Goal: Task Accomplishment & Management: Complete application form

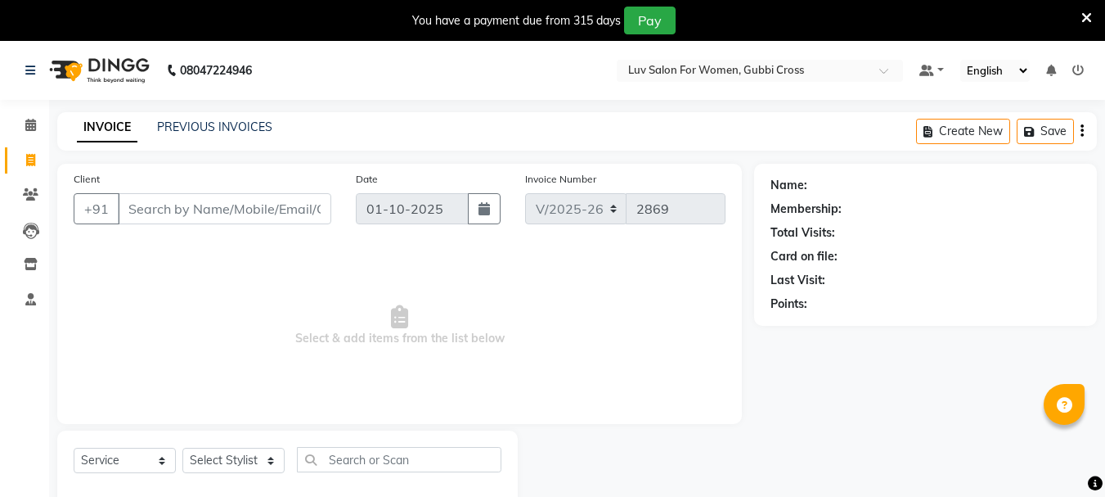
select select "7221"
select select "service"
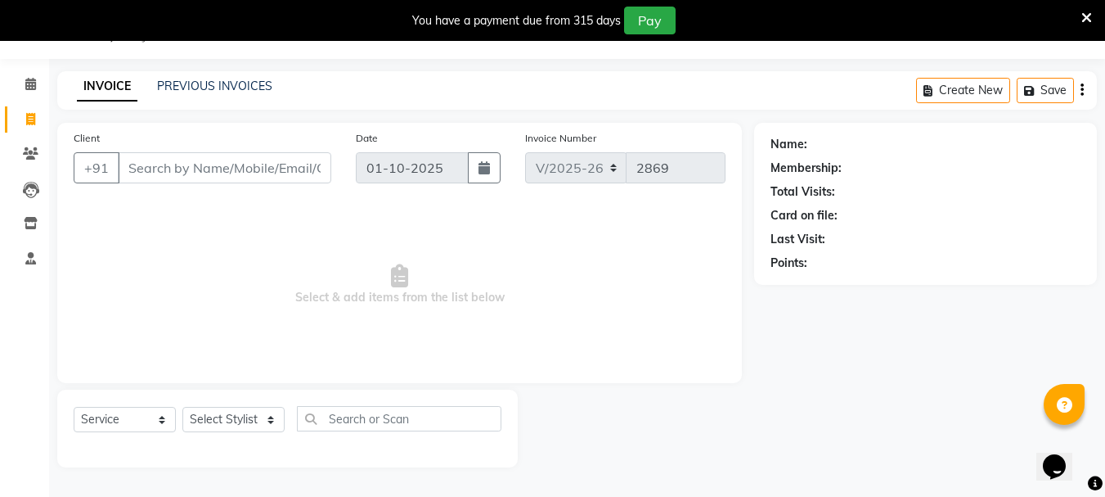
click at [254, 156] on input "Client" at bounding box center [225, 167] width 214 height 31
click at [212, 174] on input "Client" at bounding box center [225, 167] width 214 height 31
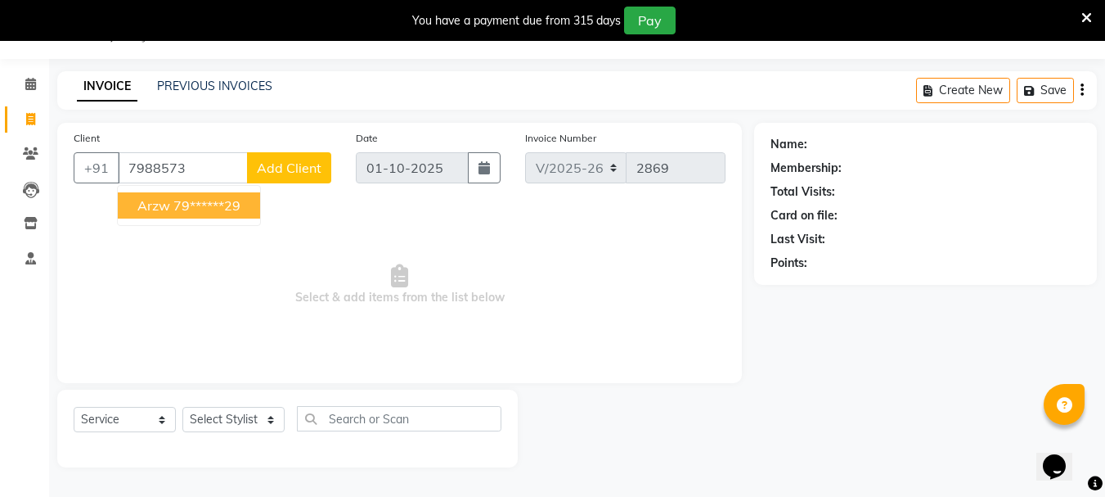
click at [165, 209] on span "Arzw" at bounding box center [153, 205] width 33 height 16
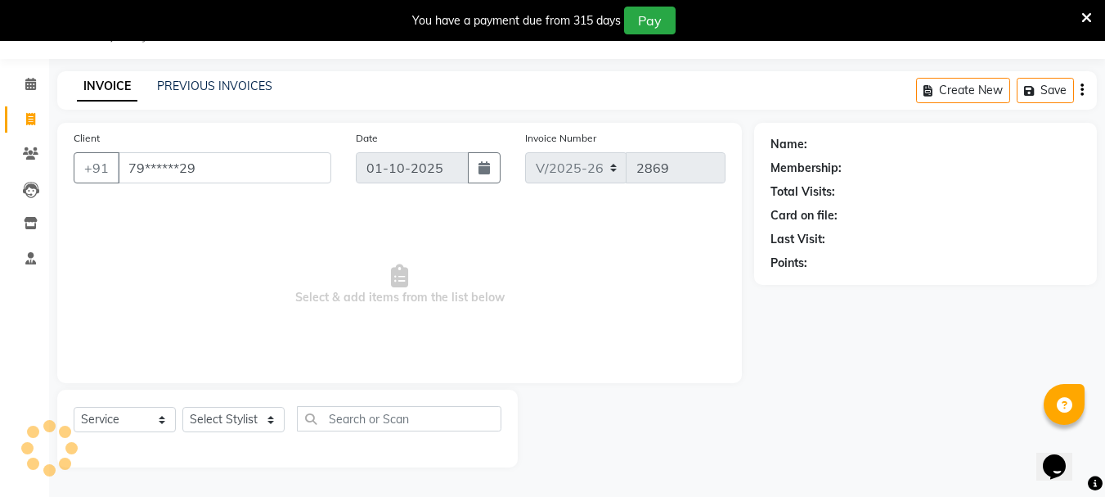
type input "79******29"
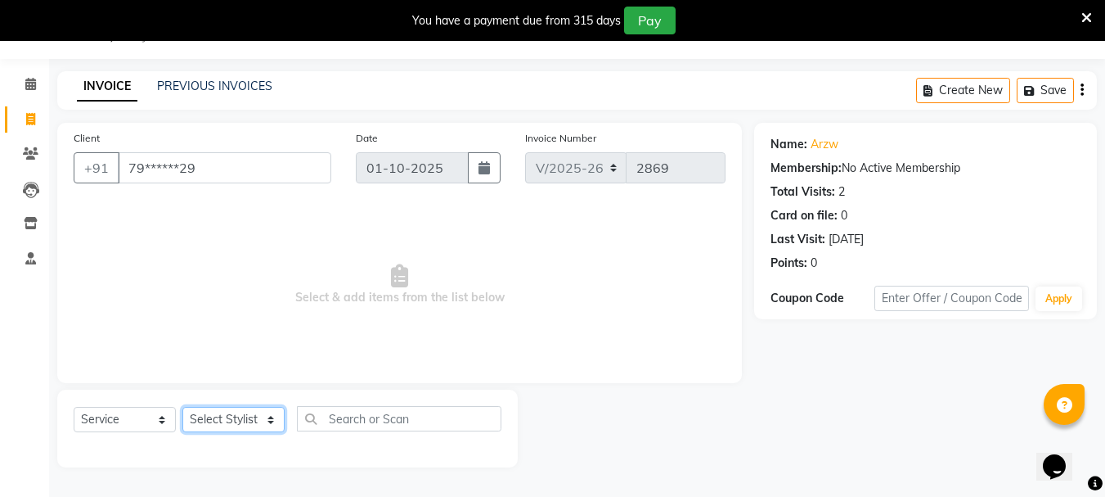
click at [221, 425] on select "Select Stylist [PERSON_NAME] Buati [PERSON_NAME] Hriatpuii [PERSON_NAME] Kimi L…" at bounding box center [233, 419] width 102 height 25
select select "76983"
click at [182, 407] on select "Select Stylist [PERSON_NAME] Buati [PERSON_NAME] Hriatpuii [PERSON_NAME] Kimi L…" at bounding box center [233, 419] width 102 height 25
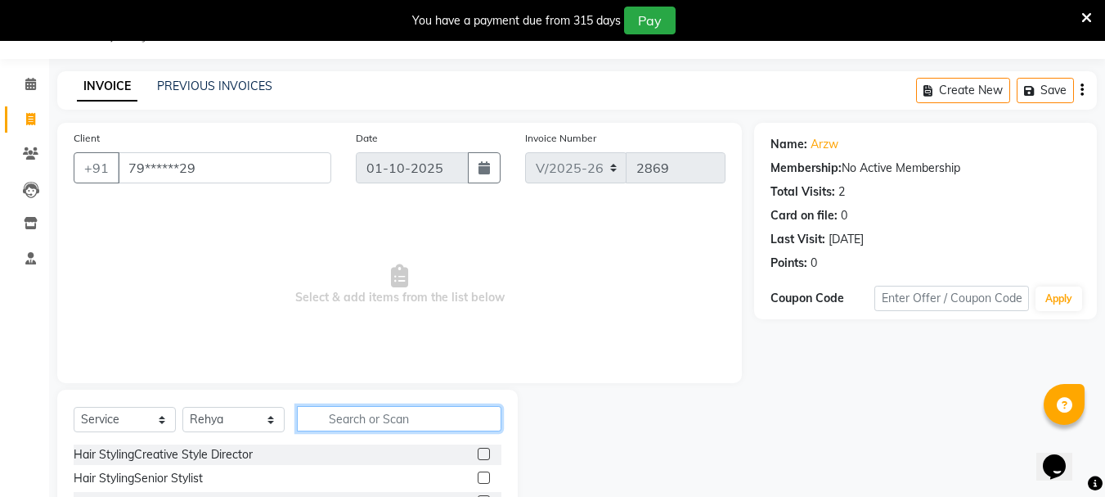
click at [366, 420] on input "text" at bounding box center [399, 418] width 205 height 25
type input "Y"
type input "UPP"
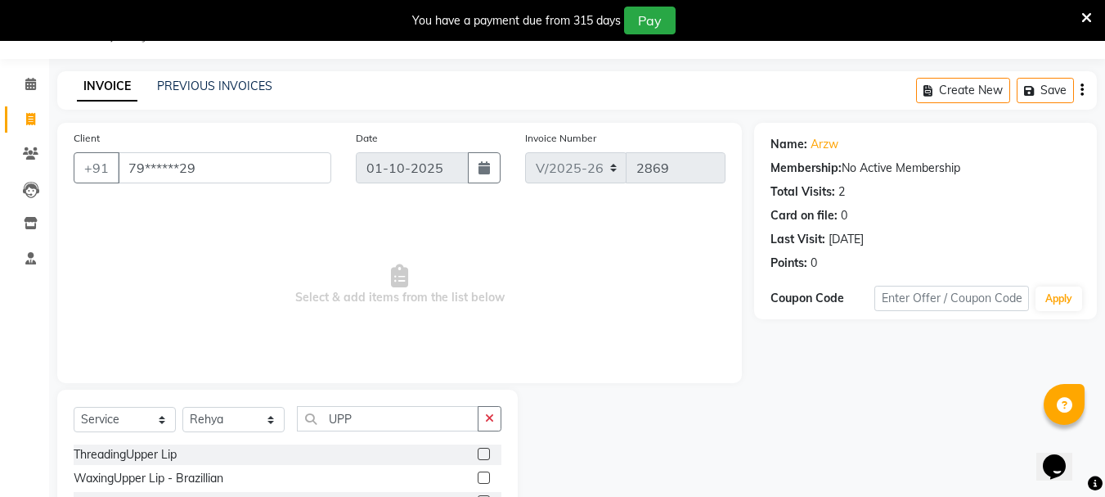
click at [488, 456] on label at bounding box center [484, 453] width 12 height 12
click at [488, 456] on input "checkbox" at bounding box center [483, 454] width 11 height 11
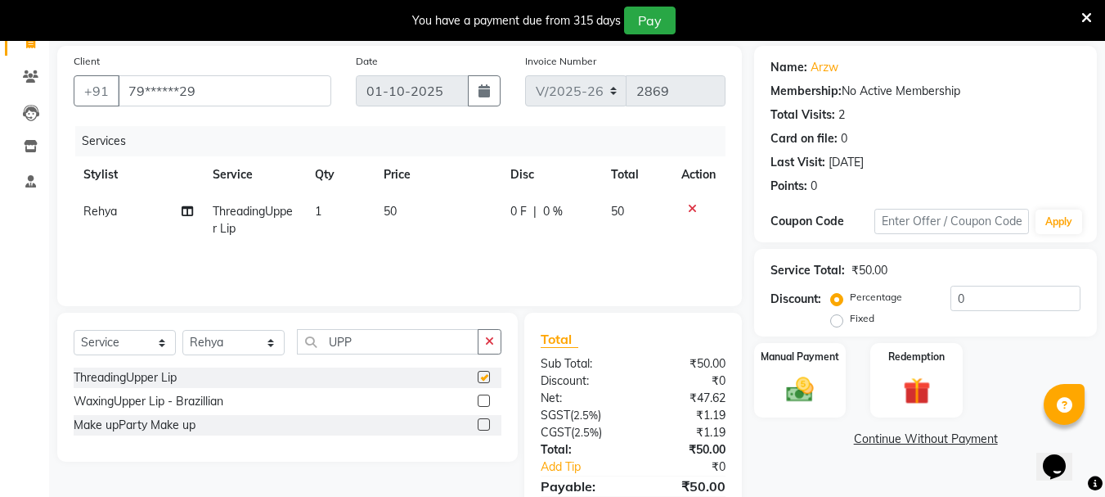
checkbox input "false"
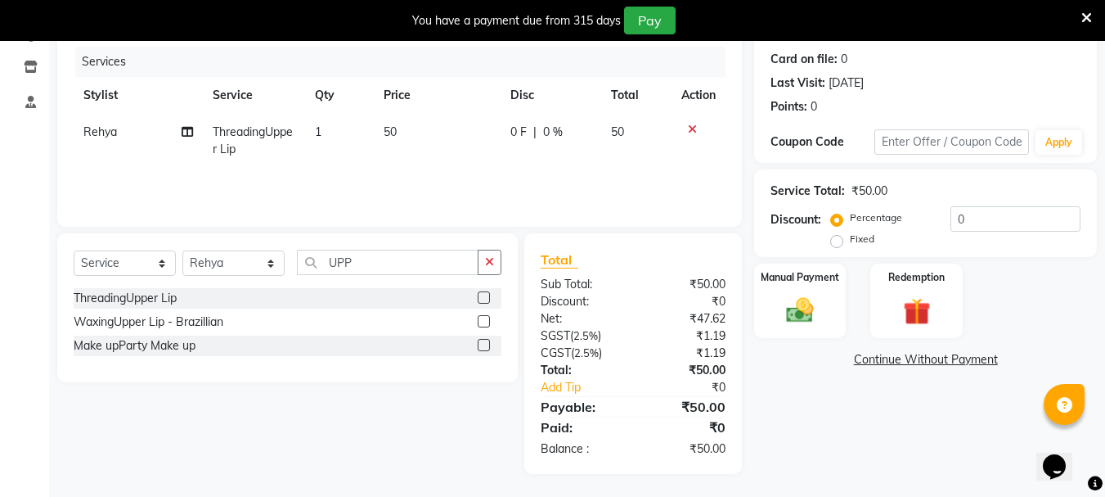
scroll to position [199, 0]
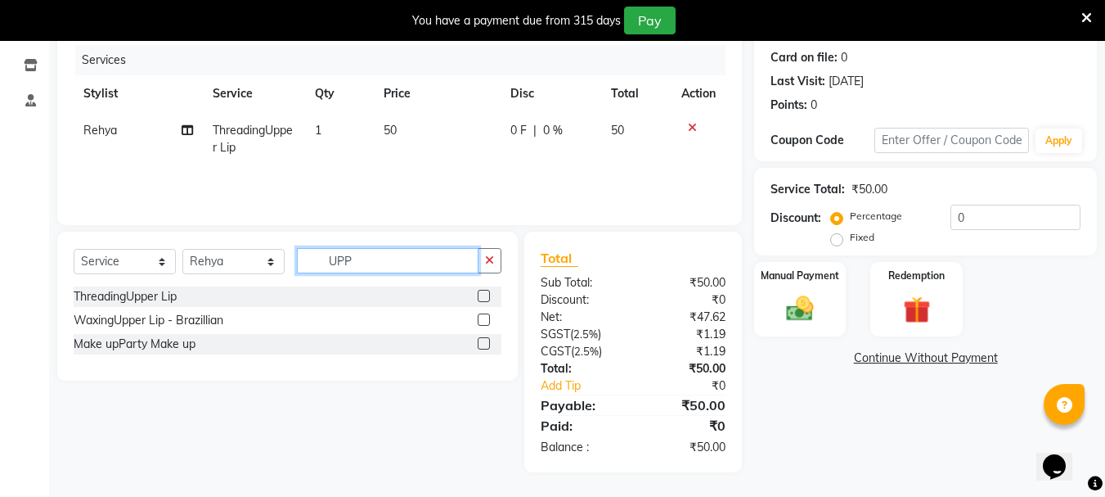
click at [446, 249] on input "UPP" at bounding box center [388, 260] width 182 height 25
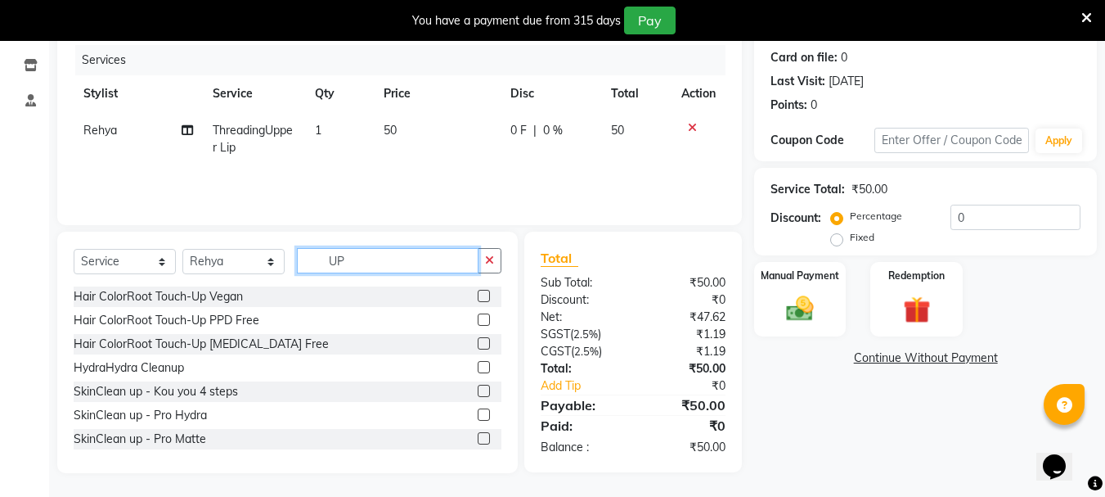
type input "U"
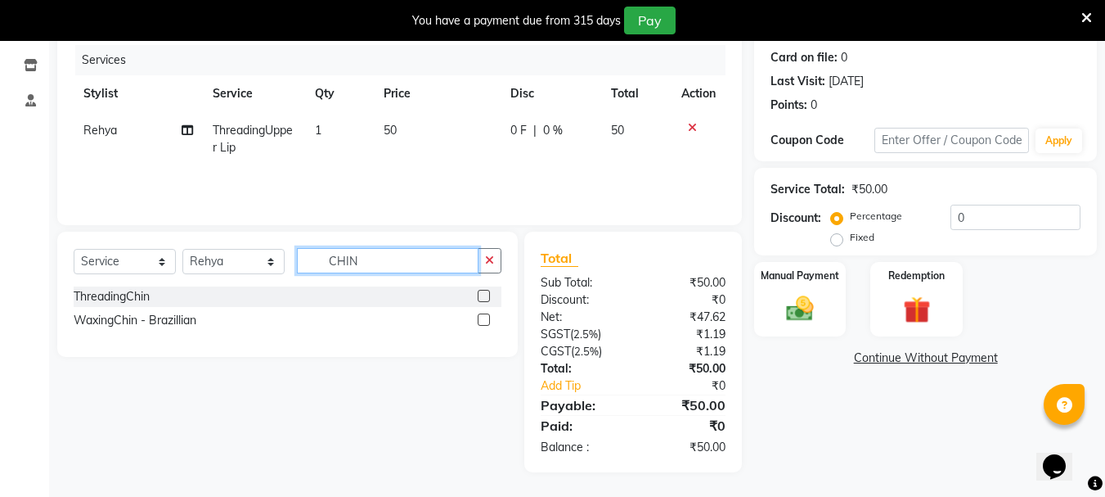
type input "CHIN"
click at [483, 292] on label at bounding box center [484, 296] width 12 height 12
click at [483, 292] on input "checkbox" at bounding box center [483, 296] width 11 height 11
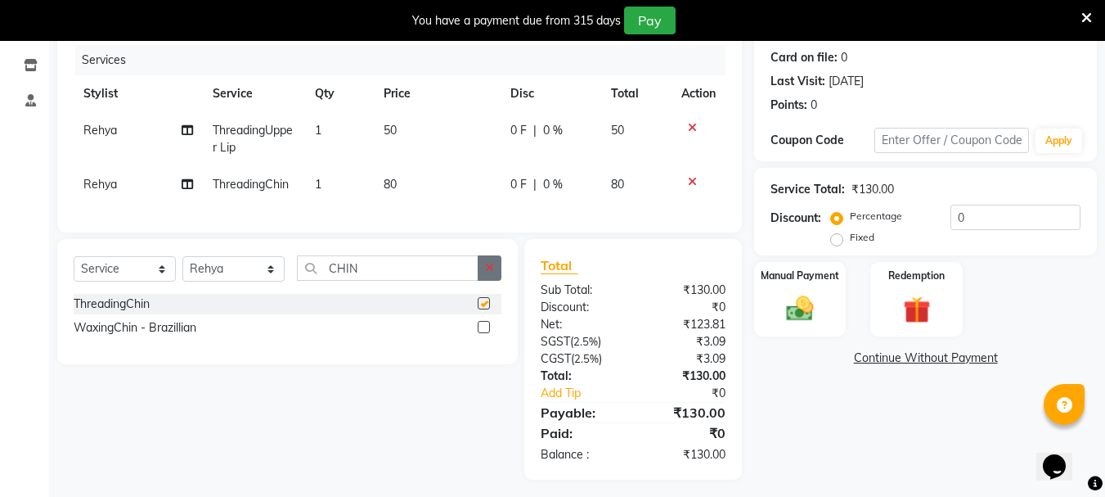
checkbox input "false"
click at [426, 205] on div "Services Stylist Service Qty Price Disc Total Action Rehya ThreadingUpper Lip 1…" at bounding box center [400, 130] width 652 height 171
click at [432, 194] on td "80" at bounding box center [437, 184] width 127 height 37
select select "76983"
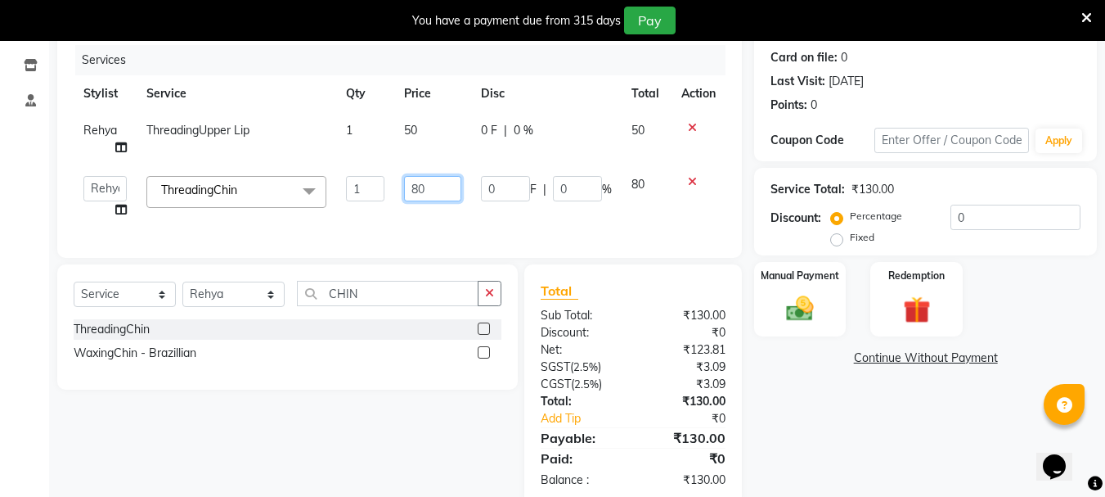
click at [436, 187] on input "80" at bounding box center [432, 188] width 56 height 25
type input "8"
type input "50"
click at [487, 214] on div "Services Stylist Service Qty Price Disc Total Action Rehya ThreadingUpper Lip 1…" at bounding box center [400, 143] width 652 height 196
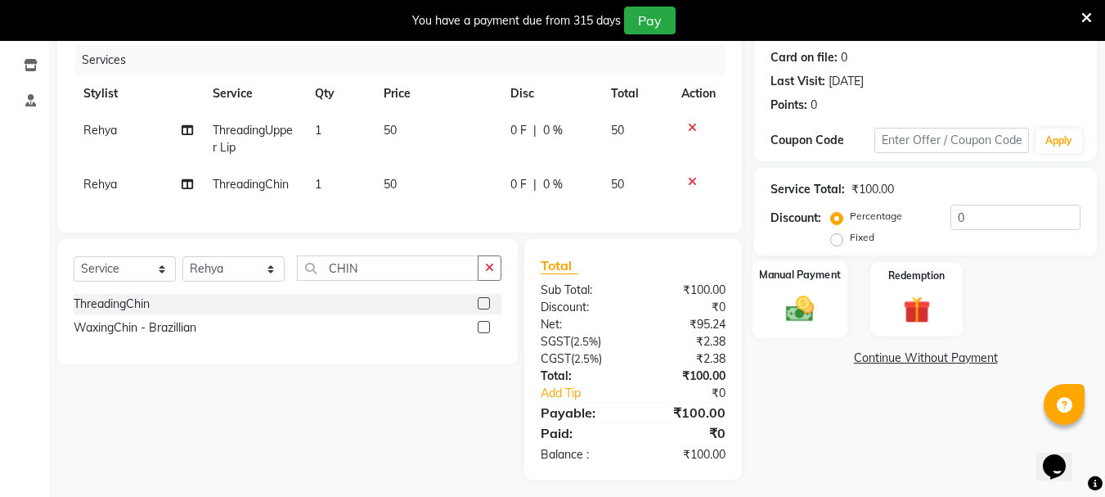
click at [825, 316] on div "Manual Payment" at bounding box center [801, 299] width 96 height 78
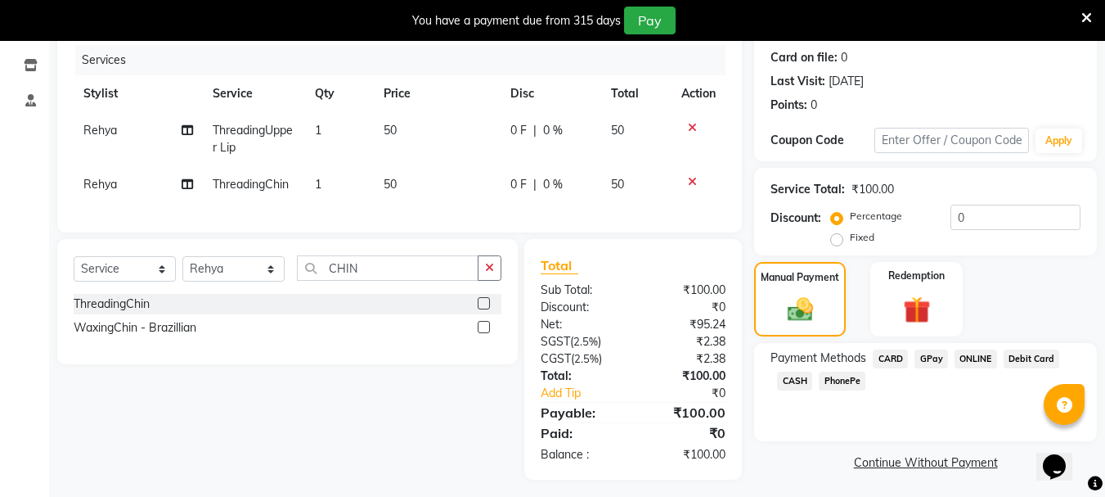
click at [890, 363] on span "CARD" at bounding box center [890, 358] width 35 height 19
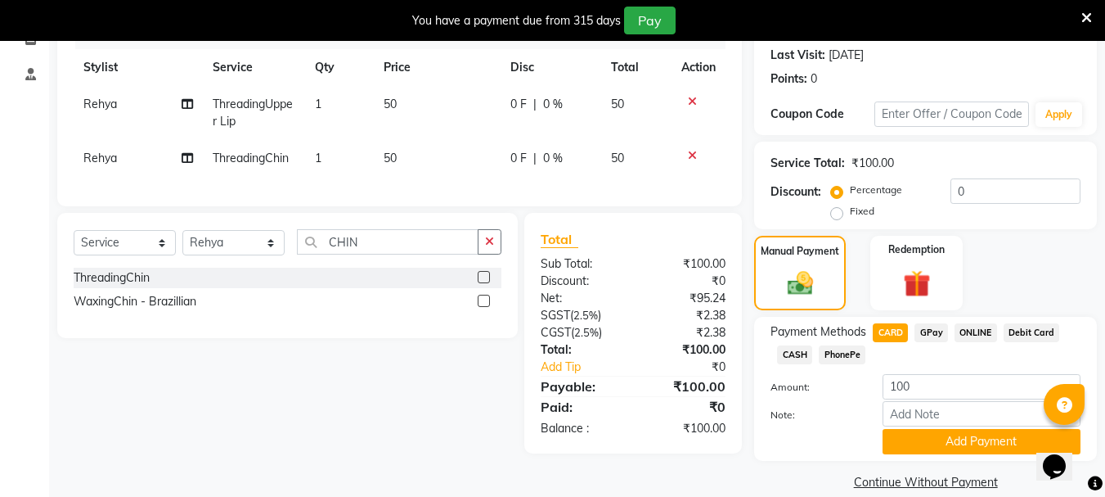
scroll to position [247, 0]
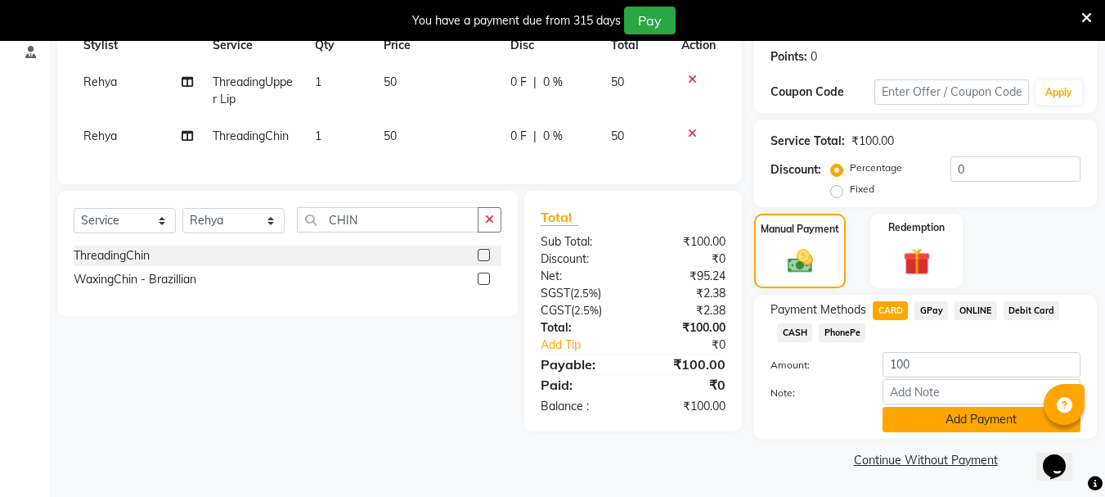
click at [913, 422] on button "Add Payment" at bounding box center [982, 419] width 198 height 25
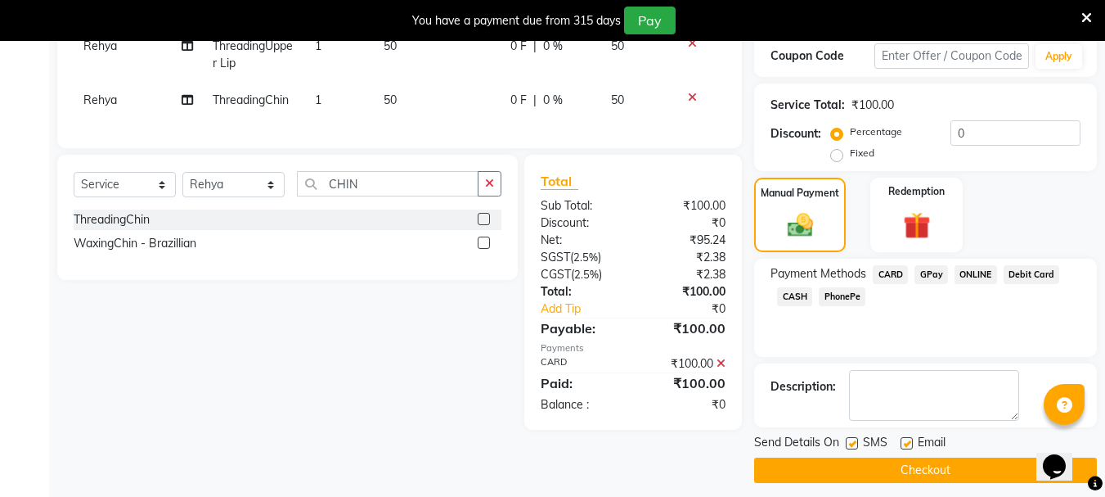
scroll to position [294, 0]
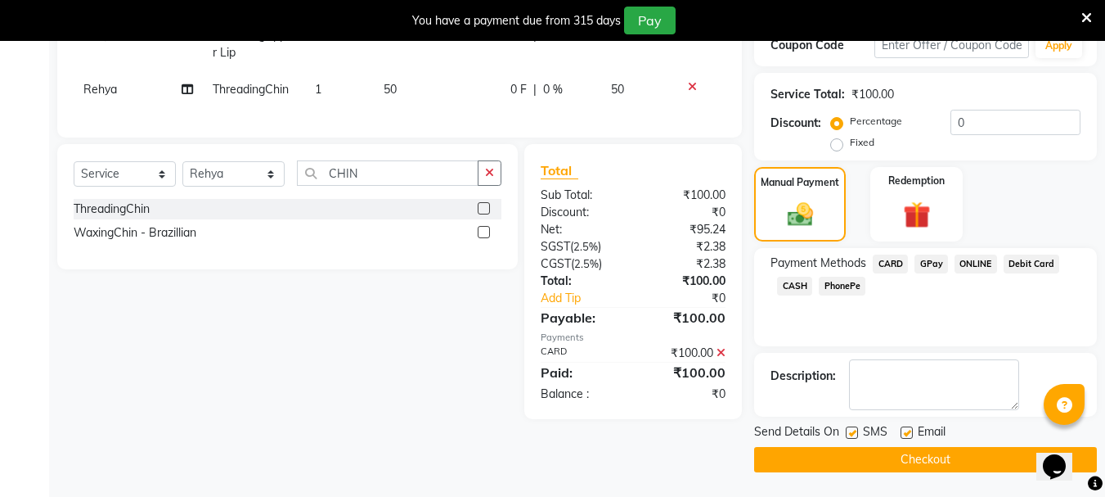
click at [858, 459] on button "Checkout" at bounding box center [925, 459] width 343 height 25
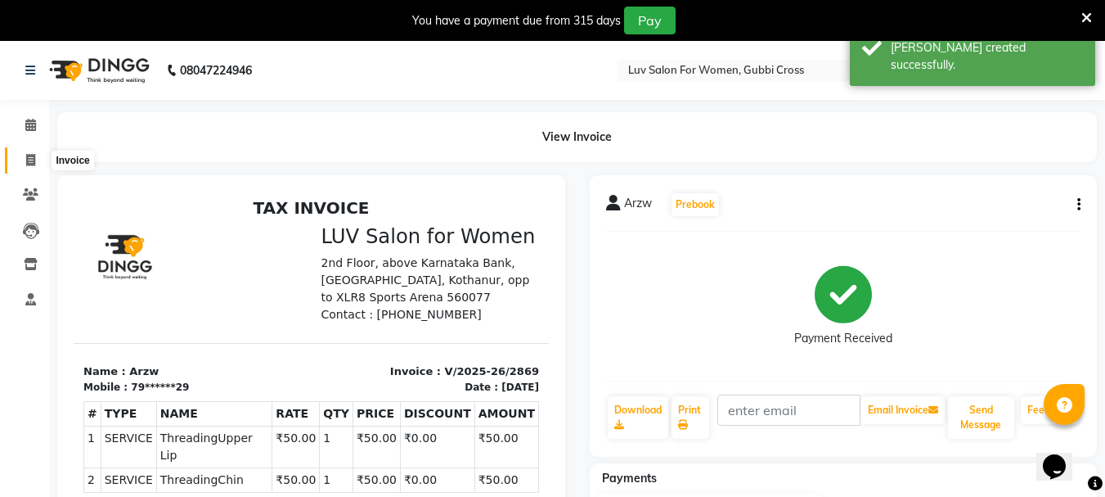
click at [22, 155] on span at bounding box center [30, 160] width 29 height 19
select select "service"
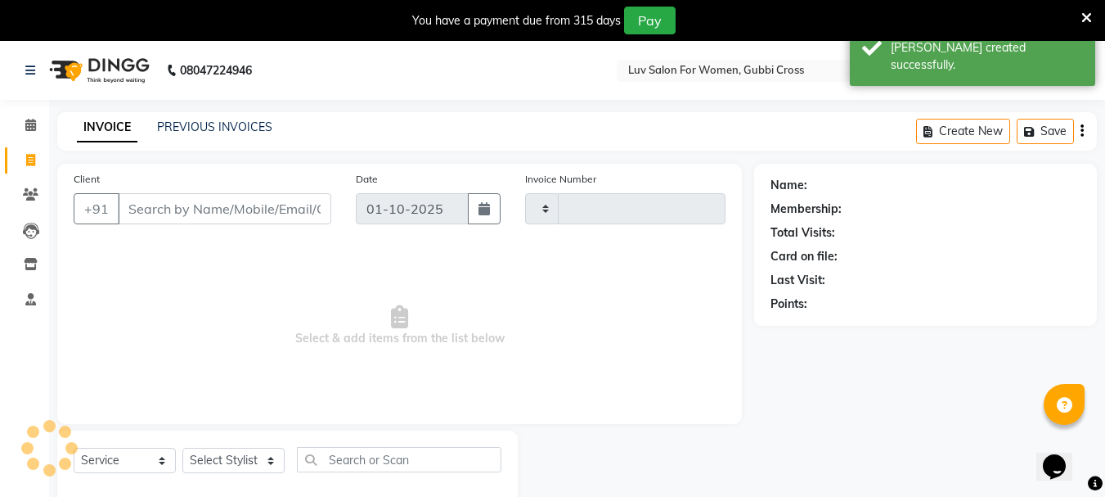
scroll to position [41, 0]
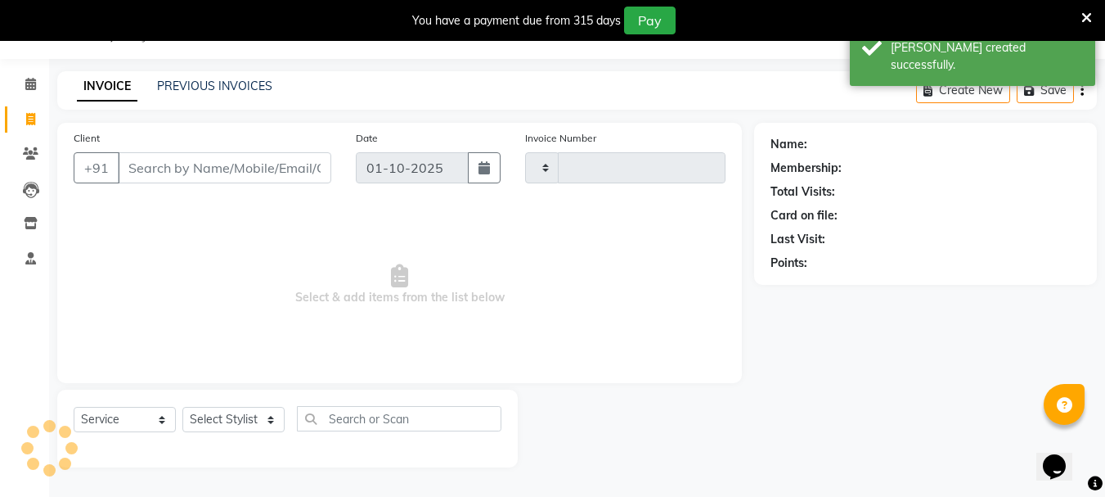
click at [229, 173] on input "Client" at bounding box center [225, 167] width 214 height 31
type input "2870"
select select "7221"
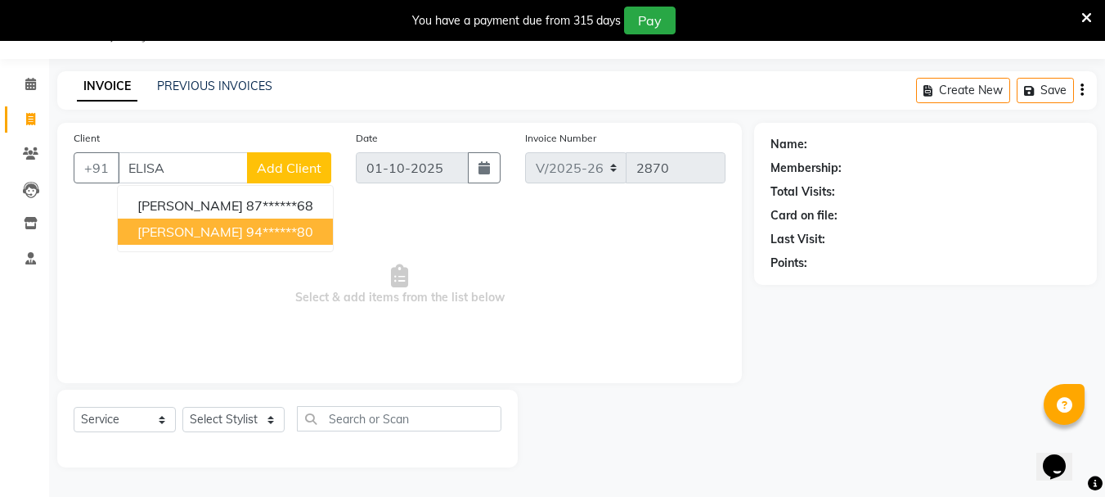
click at [151, 229] on span "[PERSON_NAME]" at bounding box center [190, 231] width 106 height 16
type input "94******80"
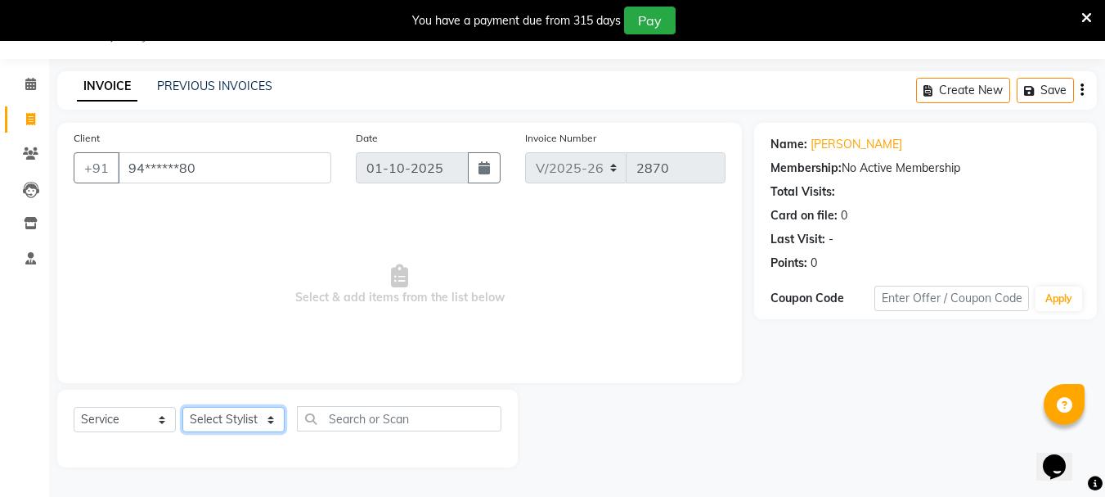
click at [209, 420] on select "Select Stylist [PERSON_NAME] Buati [PERSON_NAME] Hriatpuii [PERSON_NAME] Kimi L…" at bounding box center [233, 419] width 102 height 25
select select "76982"
click at [182, 407] on select "Select Stylist [PERSON_NAME] Buati [PERSON_NAME] Hriatpuii [PERSON_NAME] Kimi L…" at bounding box center [233, 419] width 102 height 25
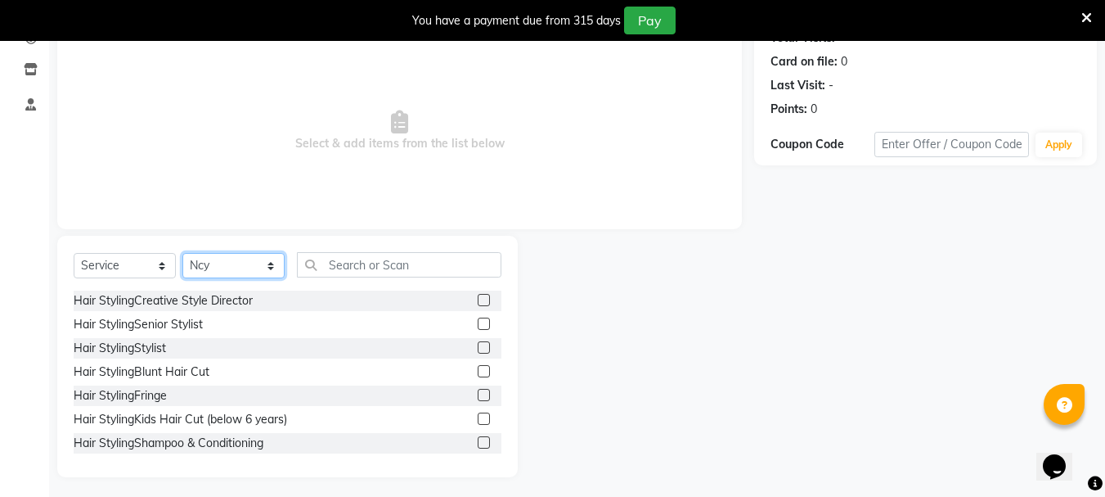
scroll to position [200, 0]
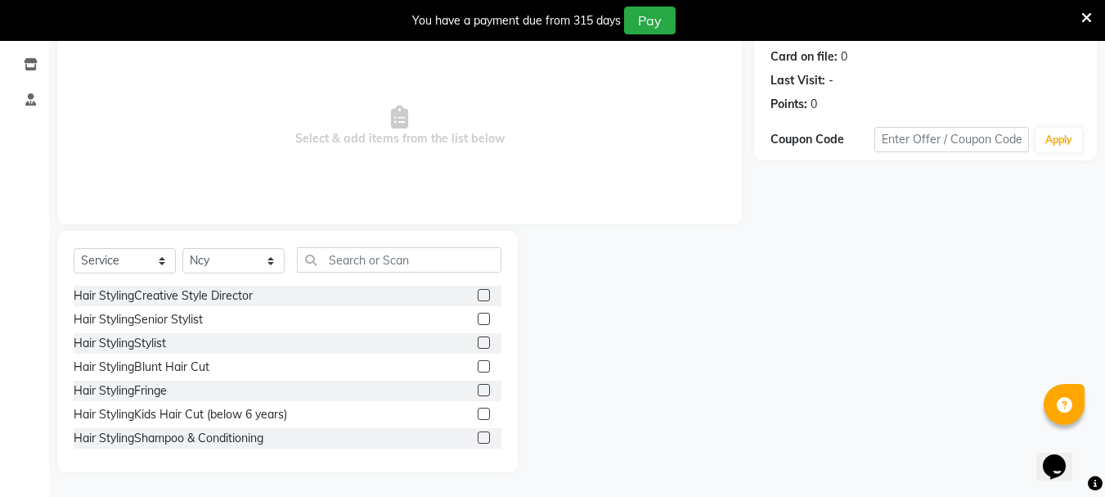
click at [478, 438] on label at bounding box center [484, 437] width 12 height 12
click at [478, 438] on input "checkbox" at bounding box center [483, 438] width 11 height 11
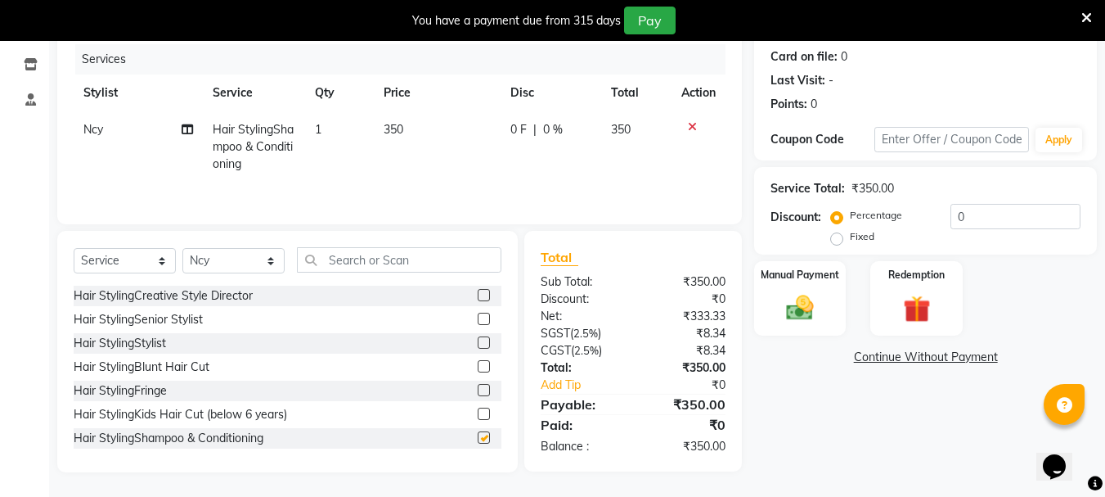
checkbox input "false"
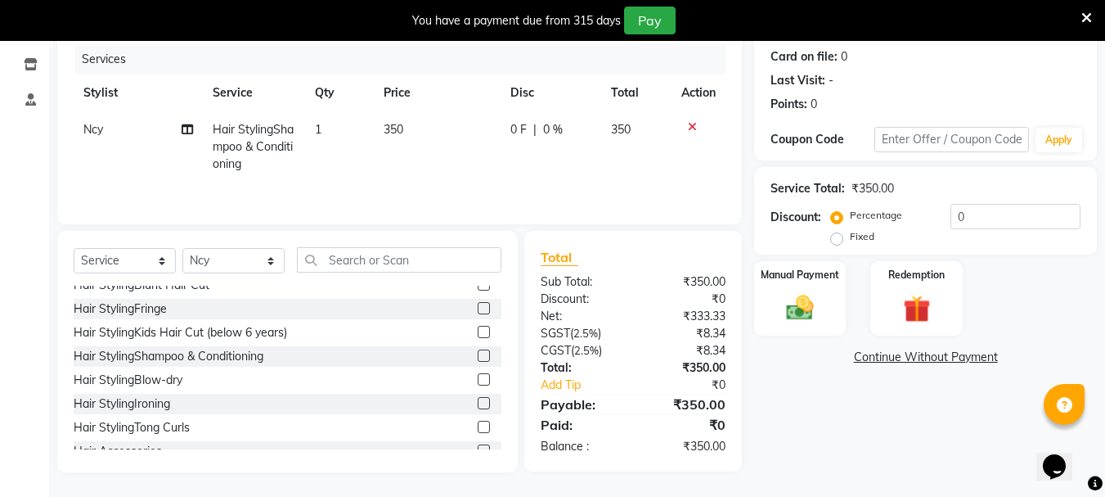
click at [478, 380] on label at bounding box center [484, 379] width 12 height 12
click at [478, 380] on input "checkbox" at bounding box center [483, 380] width 11 height 11
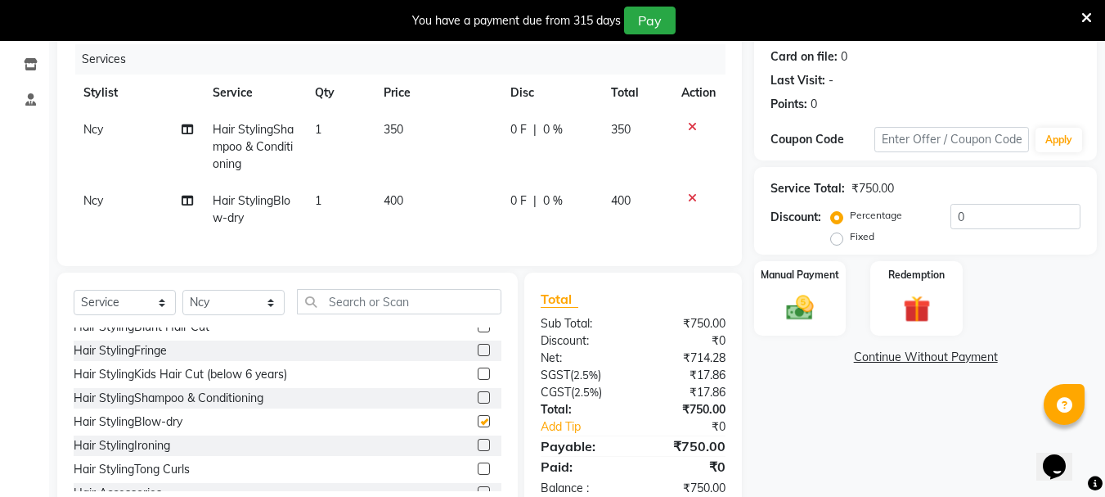
checkbox input "false"
click at [771, 318] on div "Manual Payment" at bounding box center [801, 298] width 96 height 78
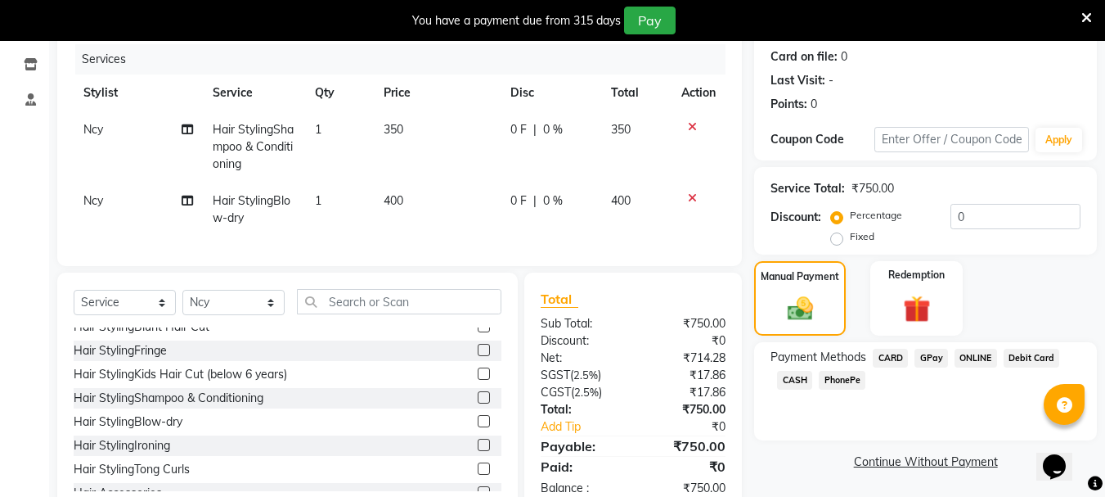
click at [894, 362] on span "CARD" at bounding box center [890, 357] width 35 height 19
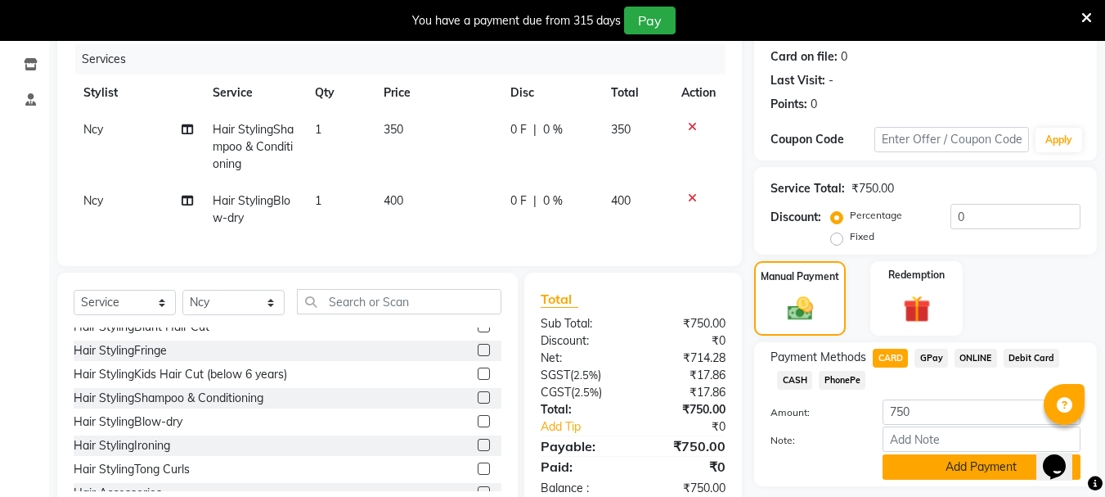
click at [919, 460] on button "Add Payment" at bounding box center [982, 466] width 198 height 25
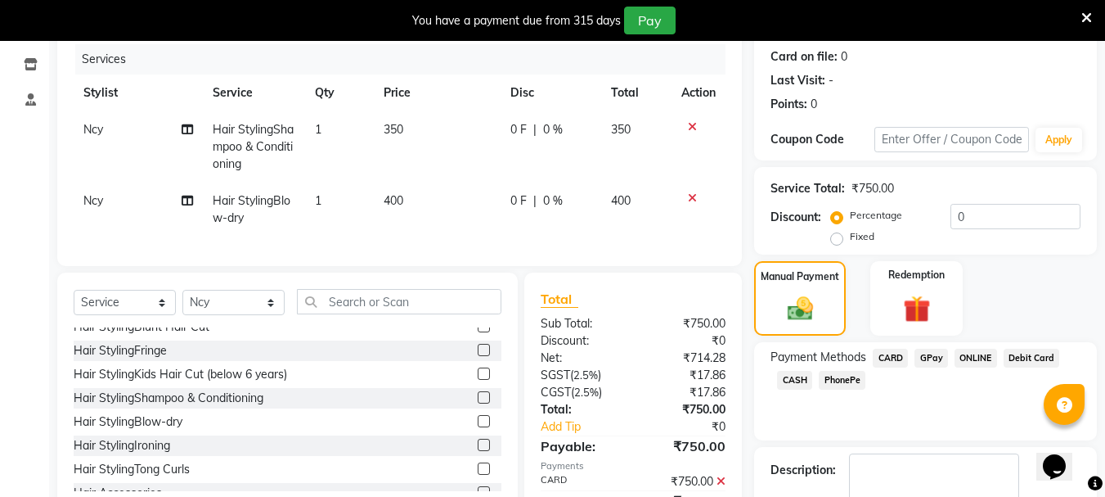
scroll to position [294, 0]
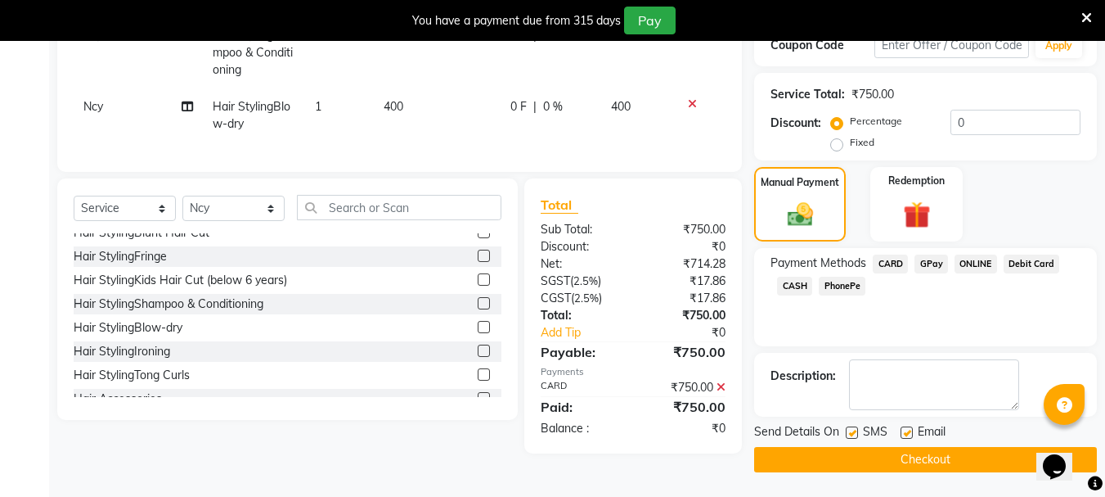
click at [856, 434] on label at bounding box center [852, 432] width 12 height 12
click at [856, 434] on input "checkbox" at bounding box center [851, 433] width 11 height 11
checkbox input "false"
click at [905, 434] on label at bounding box center [907, 432] width 12 height 12
click at [905, 434] on input "checkbox" at bounding box center [906, 433] width 11 height 11
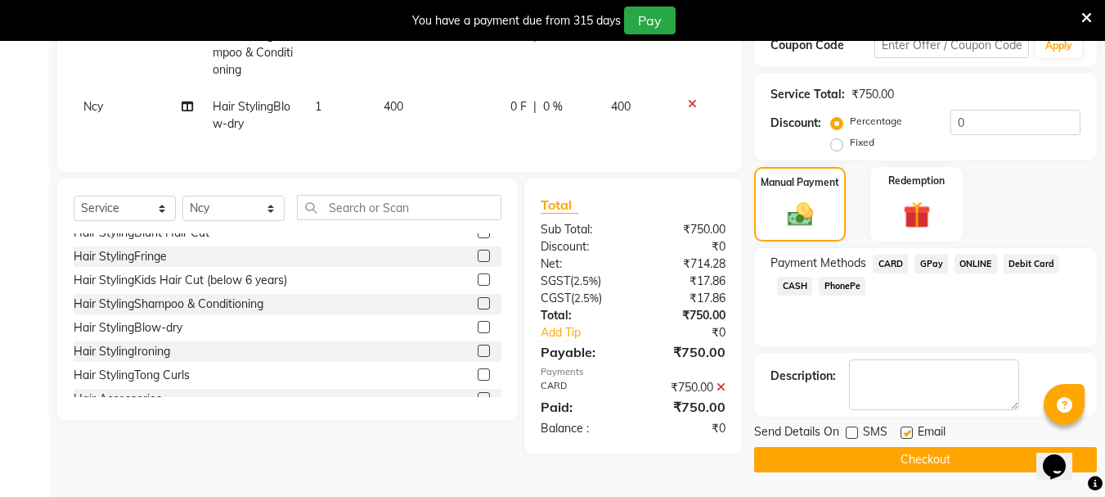
checkbox input "false"
click at [907, 459] on button "Checkout" at bounding box center [925, 459] width 343 height 25
